Goal: Task Accomplishment & Management: Manage account settings

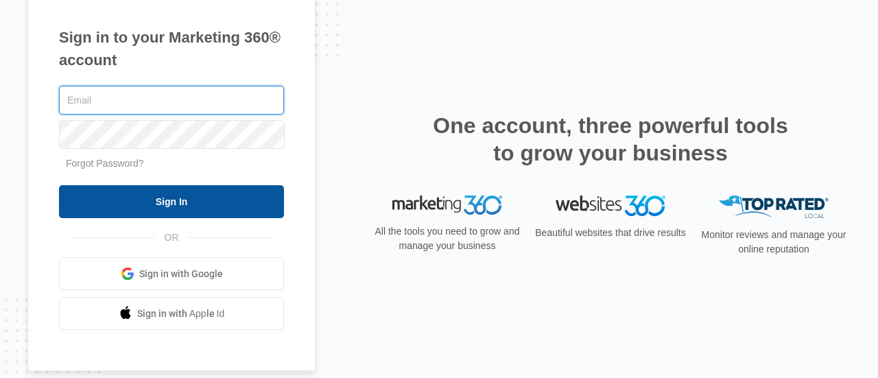
type input "[PERSON_NAME][EMAIL_ADDRESS][DOMAIN_NAME]"
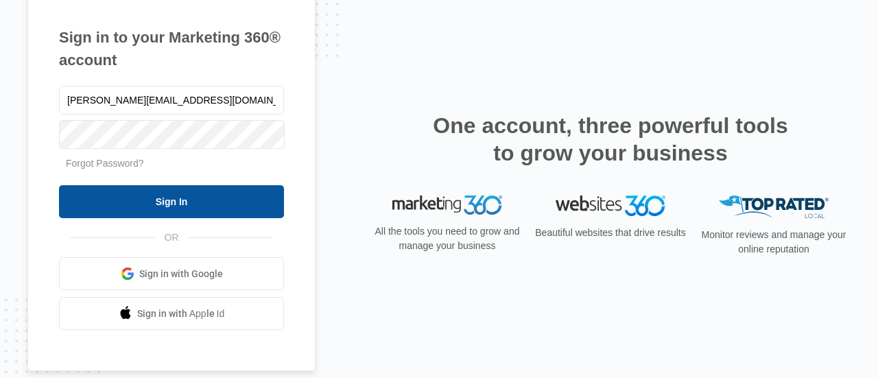
click at [182, 204] on input "Sign In" at bounding box center [171, 201] width 225 height 33
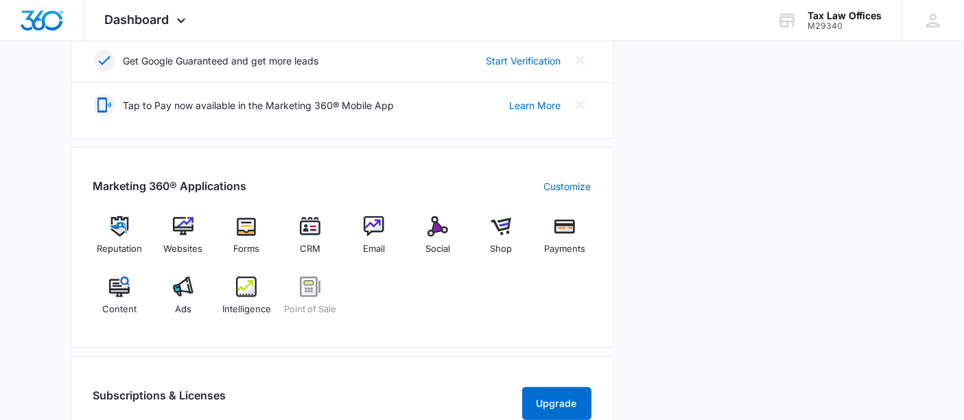
scroll to position [457, 0]
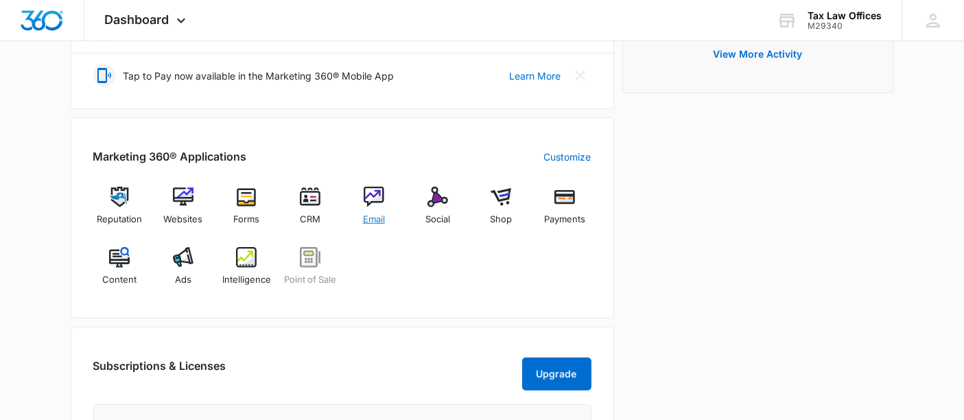
click at [375, 207] on div "Email" at bounding box center [374, 211] width 53 height 49
